Goal: Task Accomplishment & Management: Manage account settings

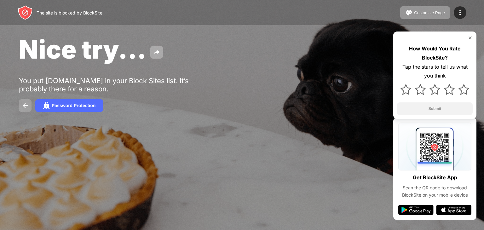
click at [22, 103] on img at bounding box center [25, 106] width 8 height 8
click at [24, 105] on img at bounding box center [25, 106] width 8 height 8
click at [24, 108] on img at bounding box center [25, 106] width 8 height 8
click at [50, 105] on img at bounding box center [47, 106] width 8 height 8
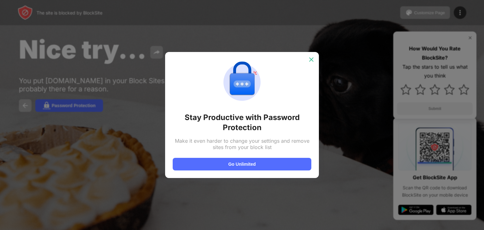
click at [309, 61] on img at bounding box center [311, 59] width 6 height 6
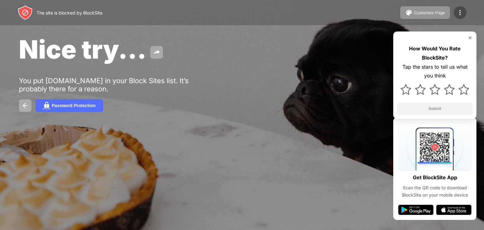
click at [458, 14] on img at bounding box center [461, 13] width 8 height 8
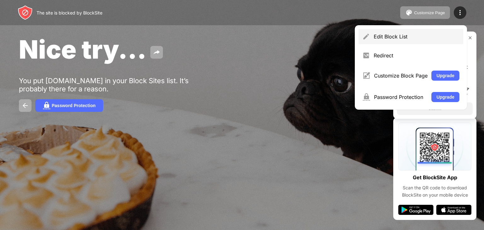
click at [413, 41] on div "Edit Block List" at bounding box center [411, 36] width 105 height 15
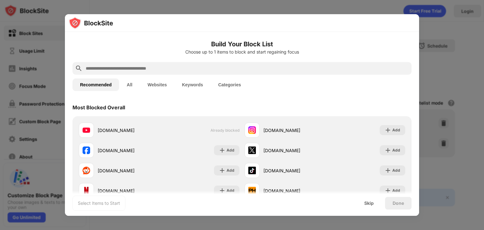
click at [469, 42] on div at bounding box center [242, 115] width 484 height 230
click at [373, 202] on div "Skip" at bounding box center [369, 203] width 9 height 5
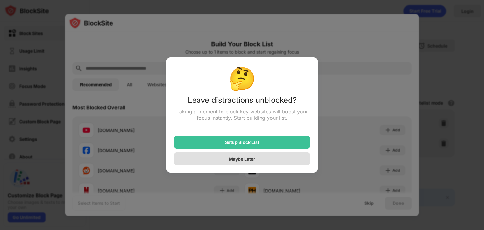
click at [257, 154] on div "Maybe Later" at bounding box center [242, 159] width 136 height 13
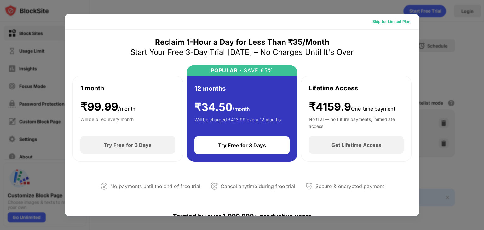
click at [397, 22] on div "Skip for Limited Plan" at bounding box center [392, 22] width 38 height 6
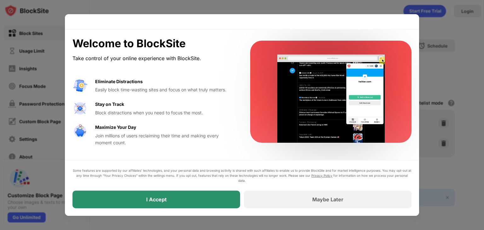
click at [151, 195] on div "I Accept" at bounding box center [157, 200] width 168 height 18
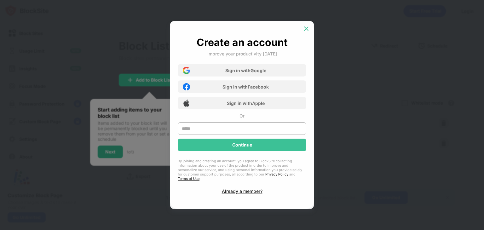
click at [307, 31] on img at bounding box center [306, 29] width 6 height 6
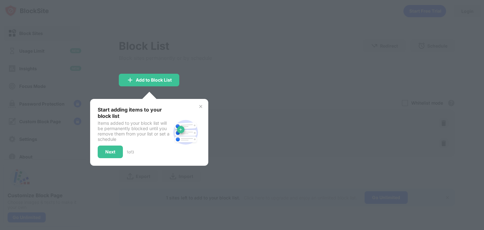
click at [184, 85] on div at bounding box center [242, 115] width 484 height 230
click at [239, 89] on div at bounding box center [242, 115] width 484 height 230
click at [201, 107] on img at bounding box center [200, 106] width 5 height 5
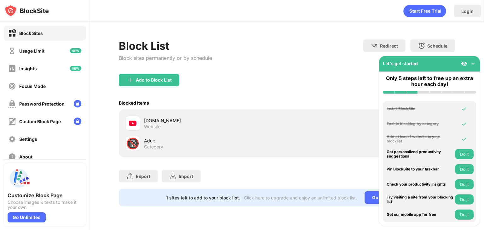
click at [295, 121] on div "[DOMAIN_NAME] Website" at bounding box center [287, 123] width 329 height 20
click at [474, 64] on img at bounding box center [473, 64] width 6 height 6
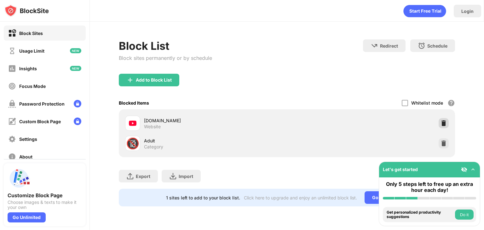
click at [443, 126] on div at bounding box center [444, 123] width 10 height 10
